Goal: Find specific page/section: Find specific page/section

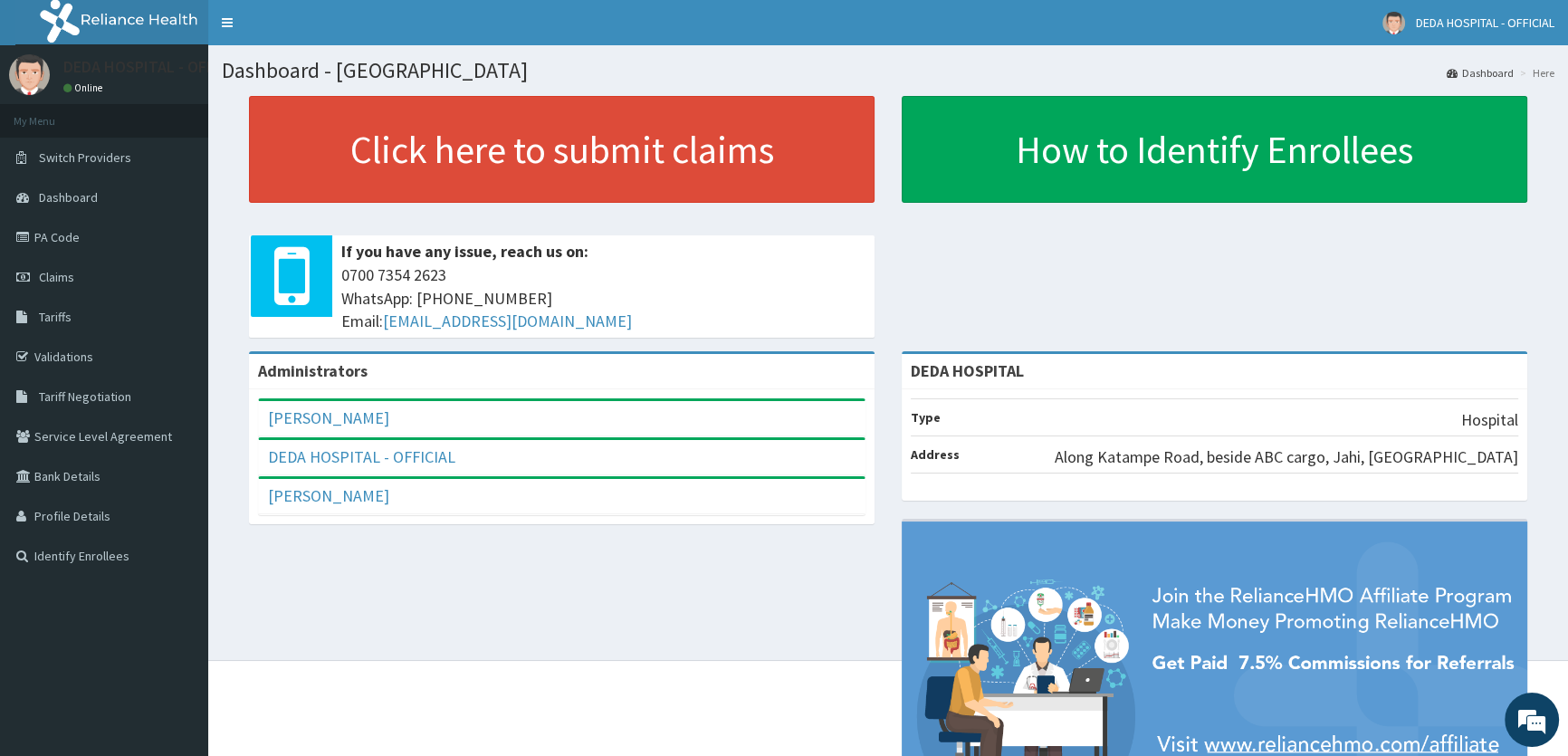
click at [66, 233] on link "PA Code" at bounding box center [104, 237] width 208 height 40
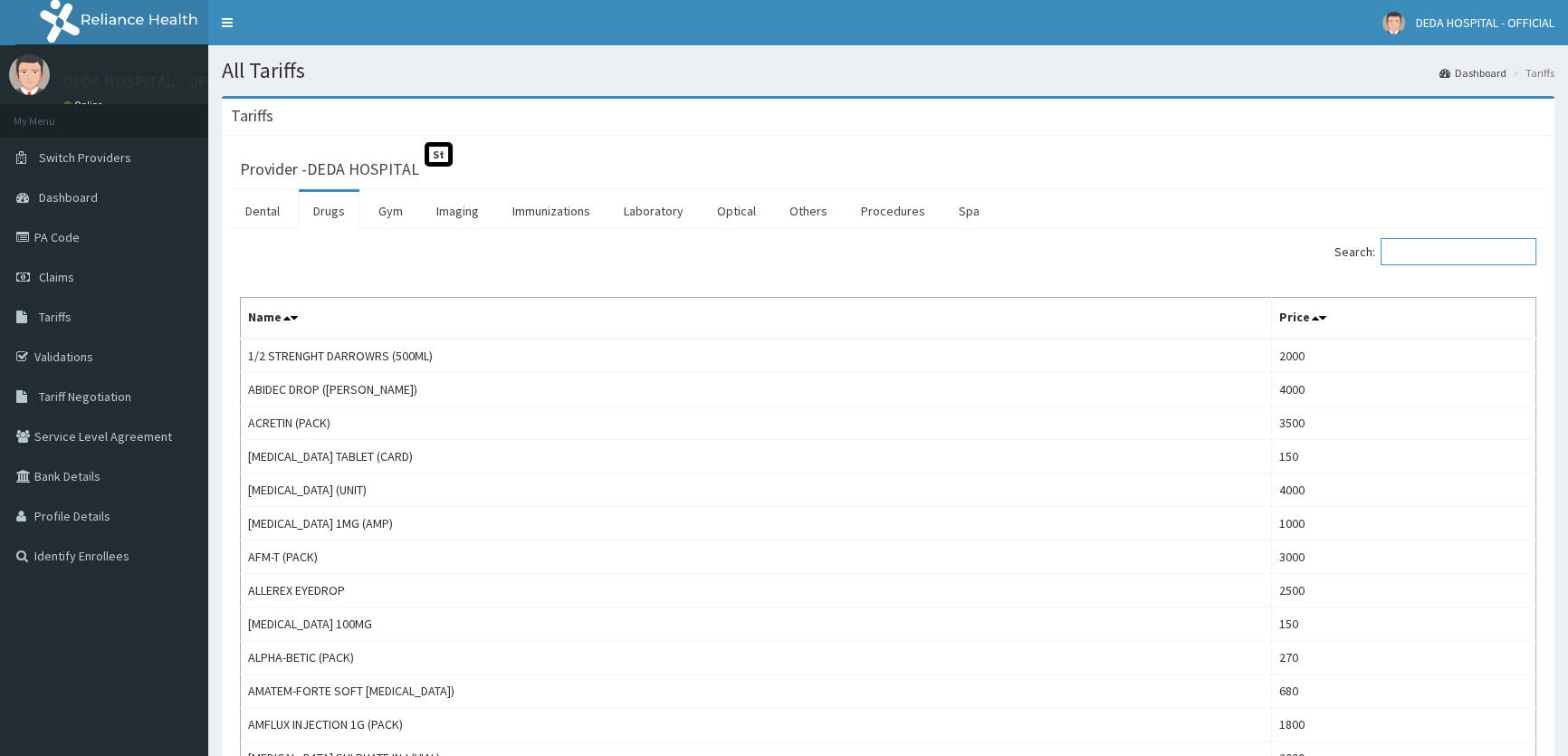
click at [1472, 255] on input "Search:" at bounding box center [1457, 251] width 155 height 27
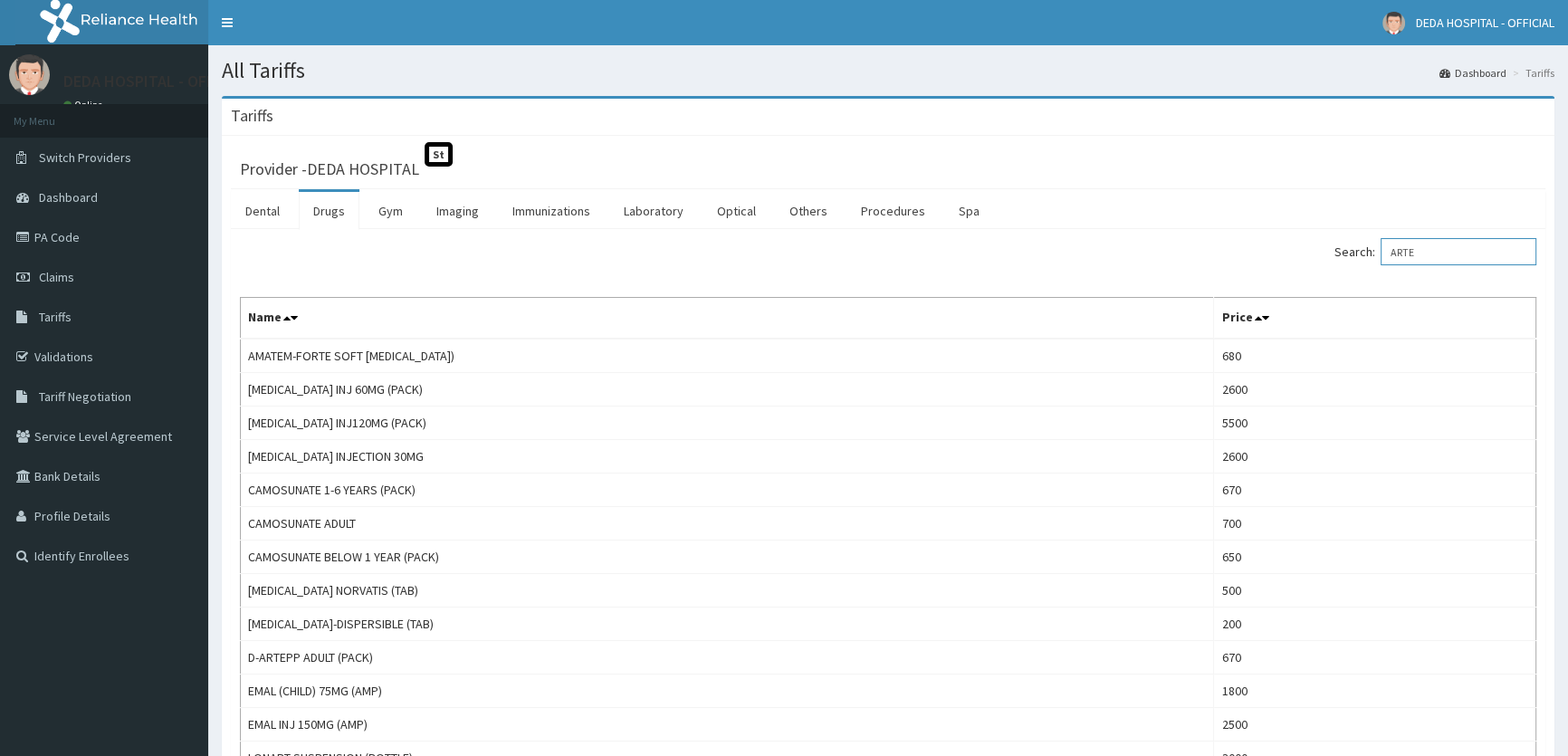
type input "ARTE"
click at [86, 244] on link "PA Code" at bounding box center [104, 237] width 208 height 40
